Goal: Task Accomplishment & Management: Manage account settings

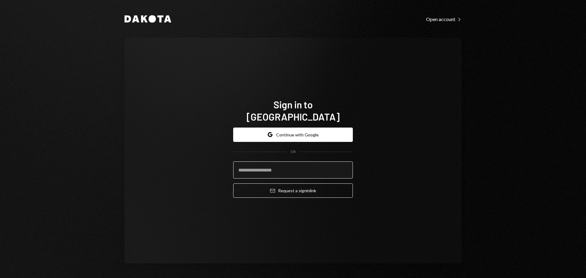
click at [276, 163] on input "email" at bounding box center [293, 169] width 120 height 17
type input "**********"
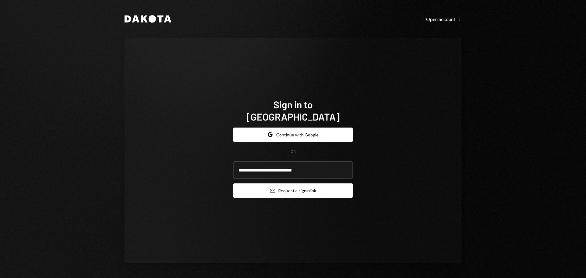
click at [286, 187] on button "Email Request a sign in link" at bounding box center [293, 190] width 120 height 14
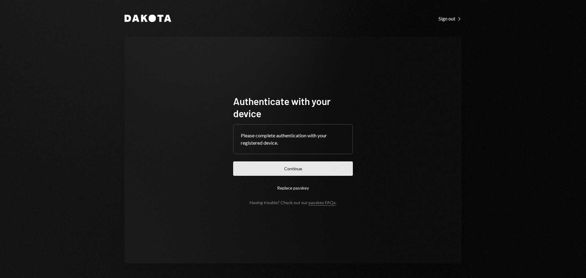
click at [242, 164] on button "Continue" at bounding box center [293, 168] width 120 height 14
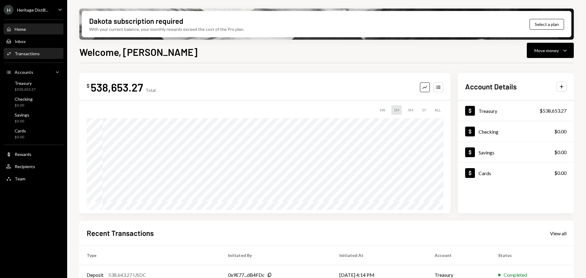
click at [38, 52] on div "Transactions" at bounding box center [27, 53] width 25 height 5
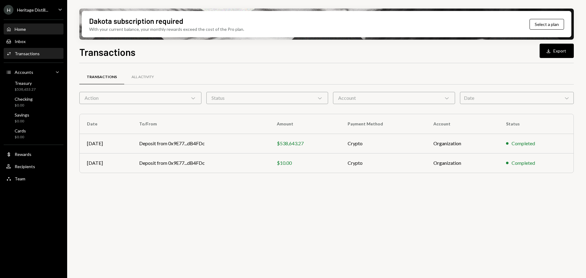
click at [23, 32] on div "Home Home" at bounding box center [33, 29] width 55 height 10
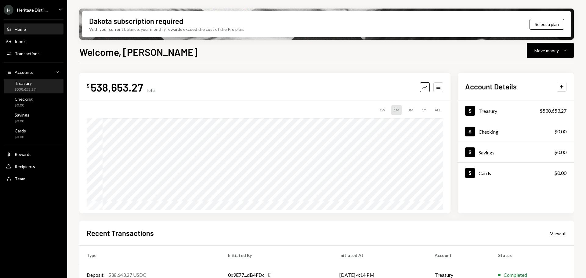
click at [25, 83] on div "Treasury" at bounding box center [25, 83] width 21 height 5
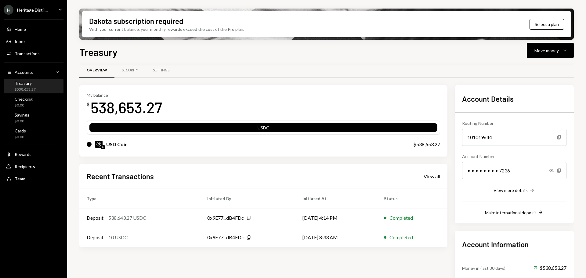
scroll to position [6, 0]
click at [550, 49] on div "Move money" at bounding box center [546, 50] width 24 height 6
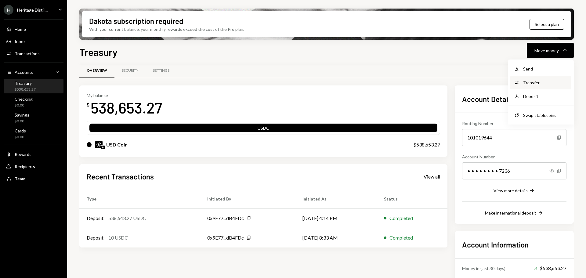
click at [531, 82] on div "Transfer" at bounding box center [545, 82] width 45 height 6
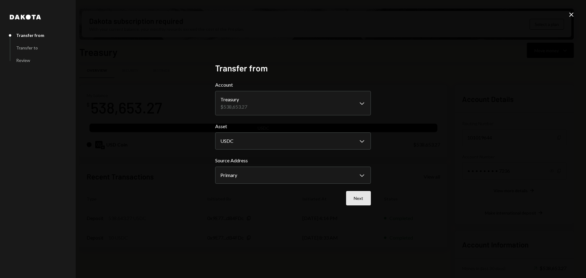
click at [360, 200] on button "Next" at bounding box center [358, 198] width 25 height 14
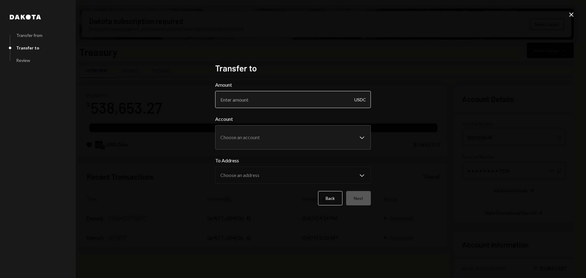
click at [279, 101] on input "Amount" at bounding box center [293, 99] width 156 height 17
click at [169, 103] on div "**********" at bounding box center [293, 139] width 586 height 278
click at [575, 15] on div "**********" at bounding box center [293, 139] width 586 height 278
click at [571, 16] on icon "Close" at bounding box center [570, 14] width 7 height 7
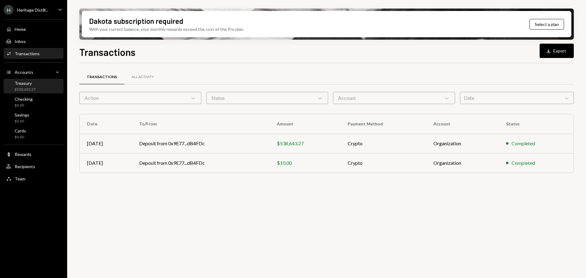
click at [36, 89] on div "Treasury $538,653.27" at bounding box center [33, 87] width 55 height 12
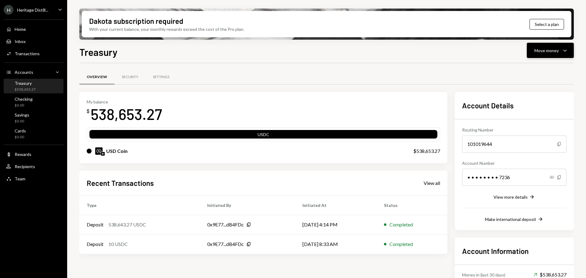
click at [553, 51] on div "Move money" at bounding box center [546, 50] width 24 height 6
click at [539, 82] on div "Transfer" at bounding box center [545, 82] width 45 height 6
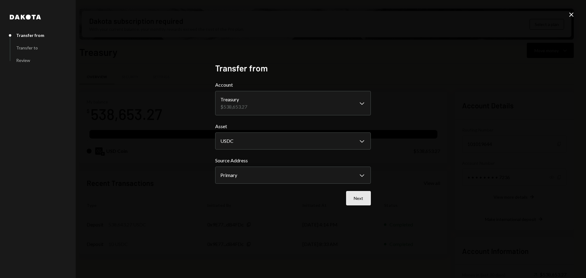
click at [355, 199] on button "Next" at bounding box center [358, 198] width 25 height 14
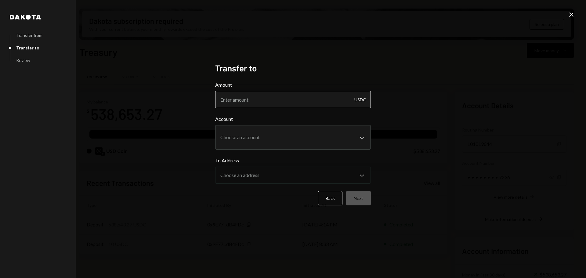
click at [267, 105] on input "Amount" at bounding box center [293, 99] width 156 height 17
type input "538643.00"
click at [272, 135] on body "H Heritage Distill... Caret Down Home Home Inbox Inbox Activities Transactions …" at bounding box center [293, 139] width 586 height 278
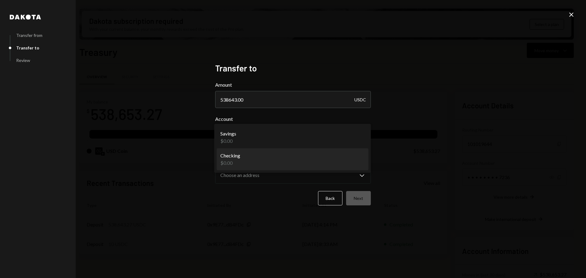
select select "**********"
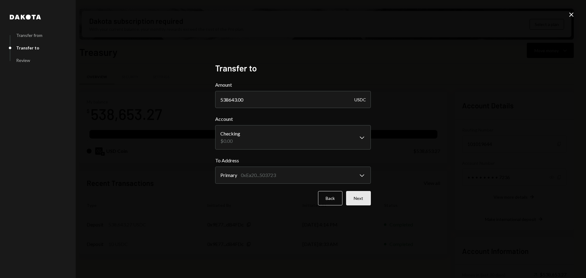
click at [359, 198] on button "Next" at bounding box center [358, 198] width 25 height 14
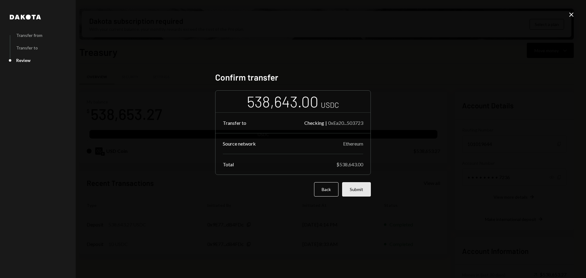
click at [357, 186] on button "Submit" at bounding box center [356, 189] width 29 height 14
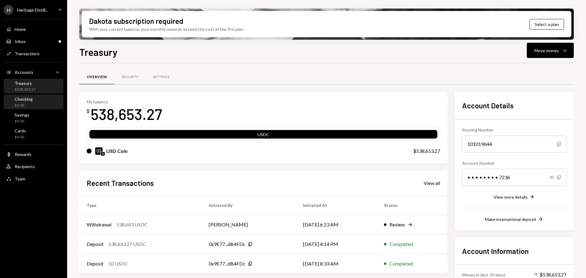
click at [45, 104] on div "Checking $0.00" at bounding box center [33, 102] width 55 height 12
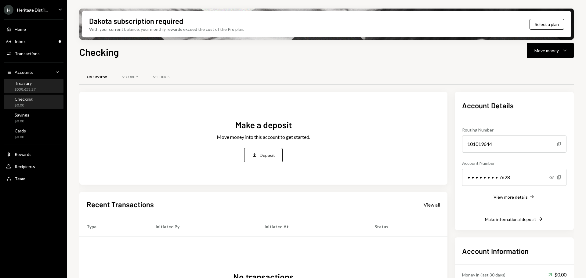
click at [30, 85] on div "Treasury" at bounding box center [25, 83] width 21 height 5
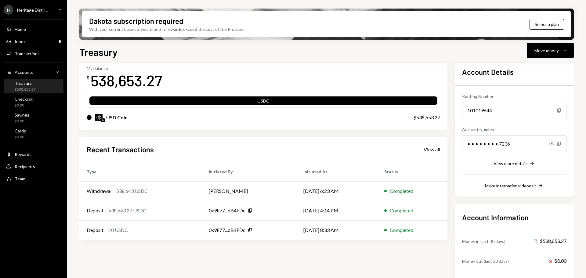
scroll to position [34, 0]
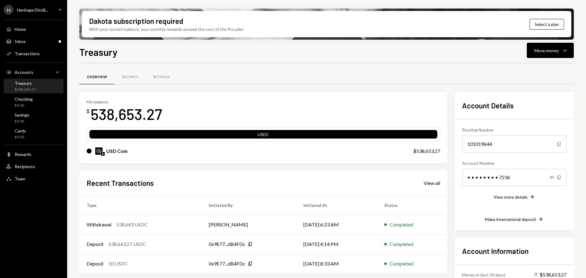
scroll to position [34, 0]
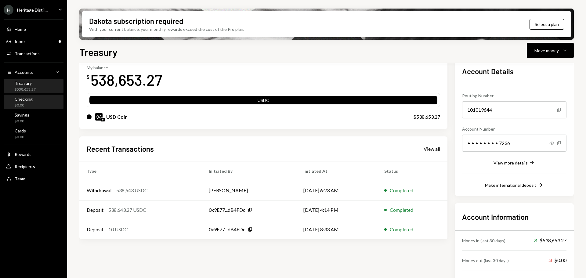
click at [20, 101] on div "Checking" at bounding box center [24, 98] width 18 height 5
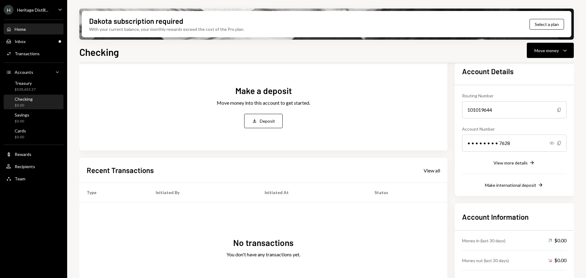
click at [24, 31] on div "Home" at bounding box center [20, 29] width 11 height 5
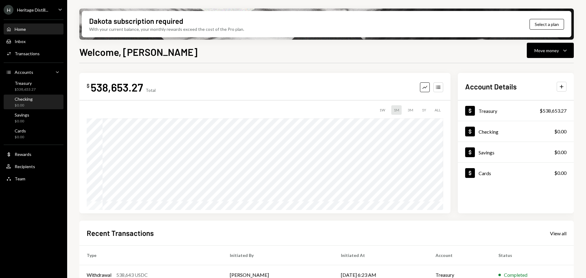
click at [40, 101] on div "Checking $0.00" at bounding box center [33, 102] width 55 height 12
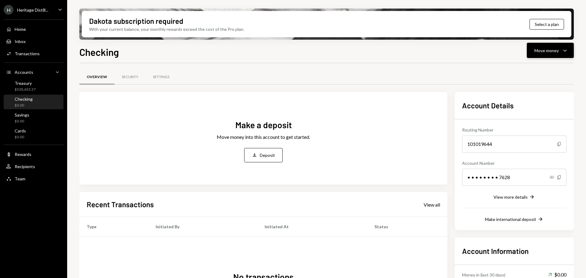
click at [554, 49] on div "Move money" at bounding box center [546, 50] width 24 height 6
click at [74, 116] on div "Dakota subscription required With your current balance, your monthly rewards ex…" at bounding box center [326, 139] width 519 height 278
click at [29, 85] on div "Treasury" at bounding box center [25, 83] width 21 height 5
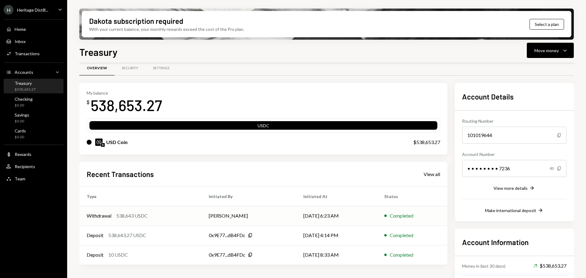
scroll to position [10, 0]
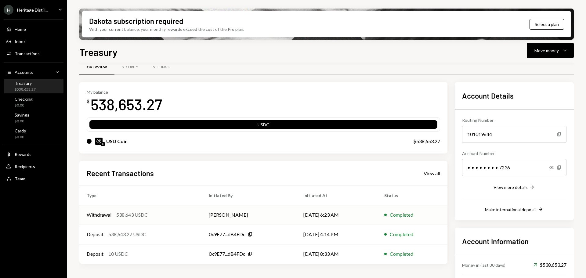
click at [139, 216] on div "538,643 USDC" at bounding box center [131, 214] width 31 height 7
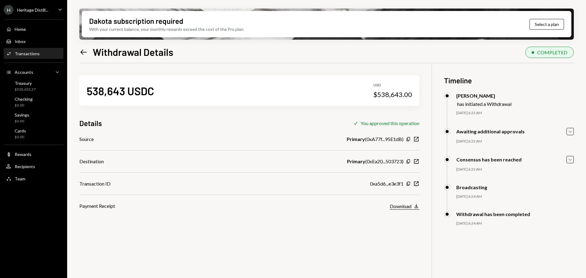
click at [411, 205] on button "Download Download" at bounding box center [405, 206] width 30 height 7
click at [21, 33] on div "Home Home" at bounding box center [33, 29] width 55 height 10
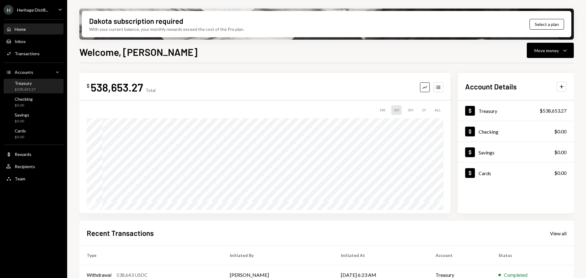
click at [33, 82] on div "Treasury" at bounding box center [25, 83] width 21 height 5
